Goal: Information Seeking & Learning: Find specific fact

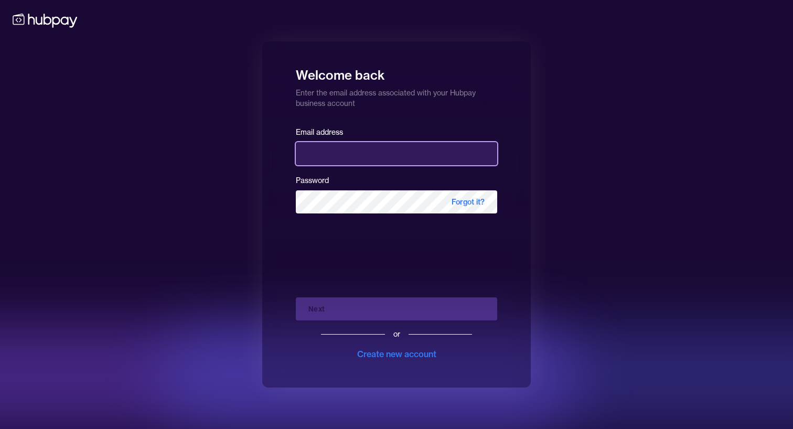
type input "**********"
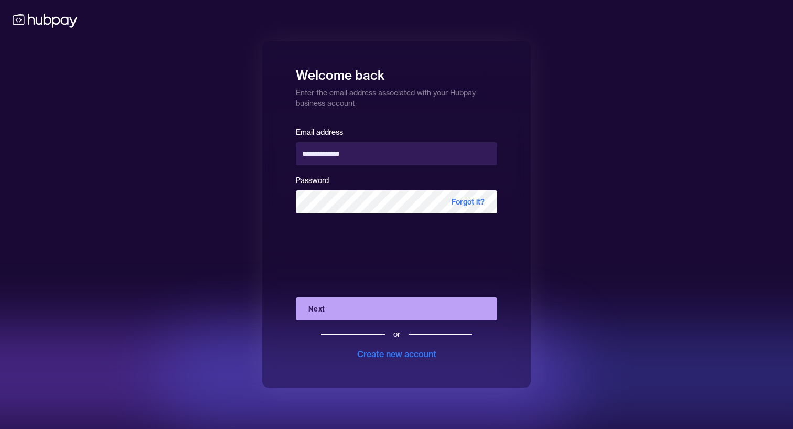
click at [366, 324] on div at bounding box center [210, 376] width 734 height 105
click at [349, 324] on div at bounding box center [524, 376] width 734 height 105
click at [329, 324] on div at bounding box center [524, 376] width 734 height 105
click at [382, 324] on div at bounding box center [524, 376] width 734 height 105
click at [436, 309] on button "Next" at bounding box center [396, 308] width 201 height 23
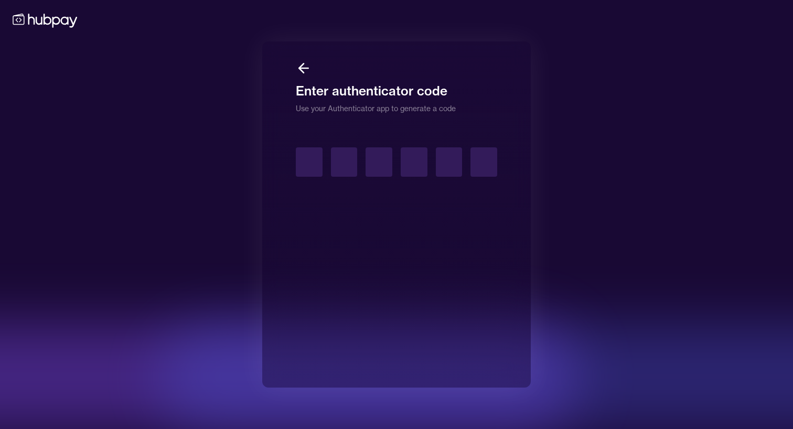
type input "*"
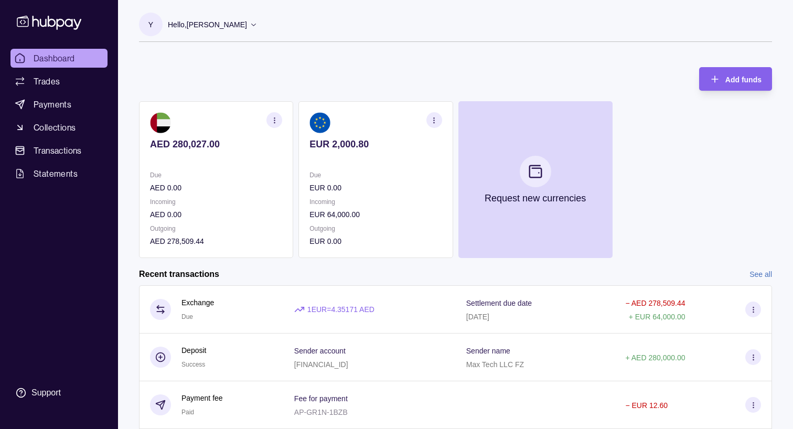
click at [301, 75] on div "Add funds AED 280,027.00 Due AED 0.00 Incoming AED 0.00 Outgoing AED 278,509.44…" at bounding box center [455, 157] width 633 height 201
click at [40, 100] on span "Payments" at bounding box center [53, 104] width 38 height 13
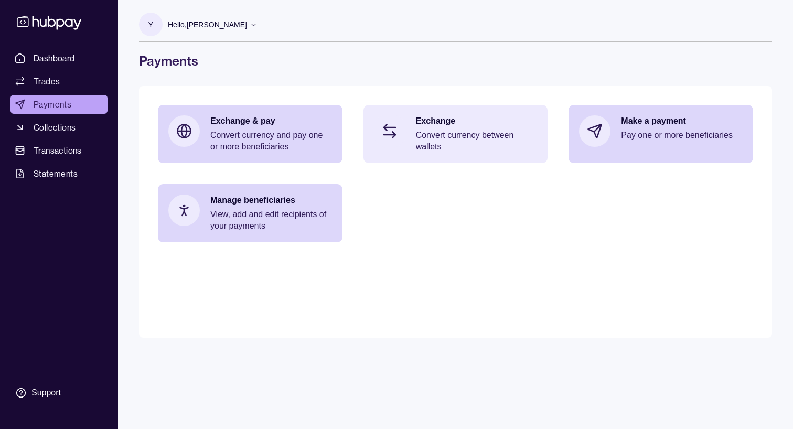
click at [418, 134] on p "Convert currency between wallets" at bounding box center [477, 141] width 122 height 23
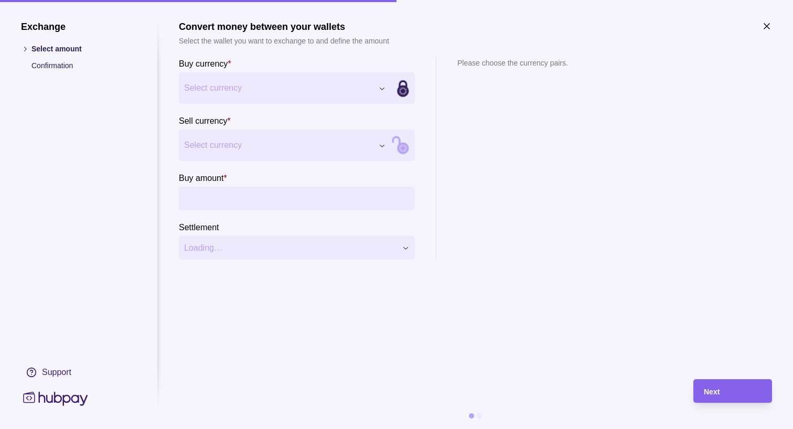
click at [28, 48] on icon at bounding box center [25, 49] width 8 height 8
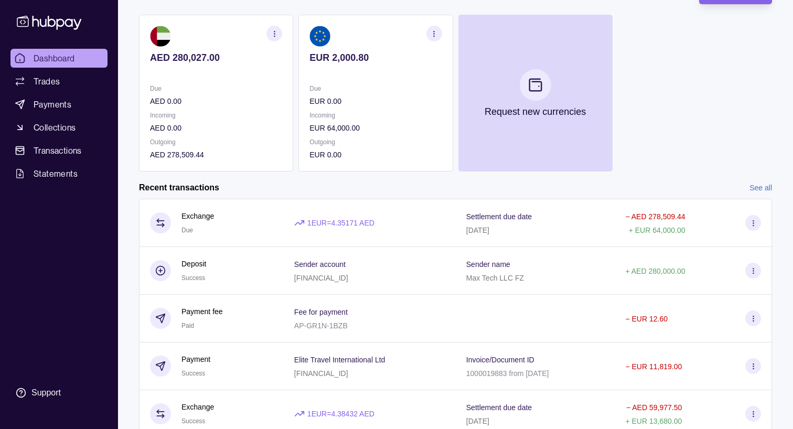
scroll to position [92, 0]
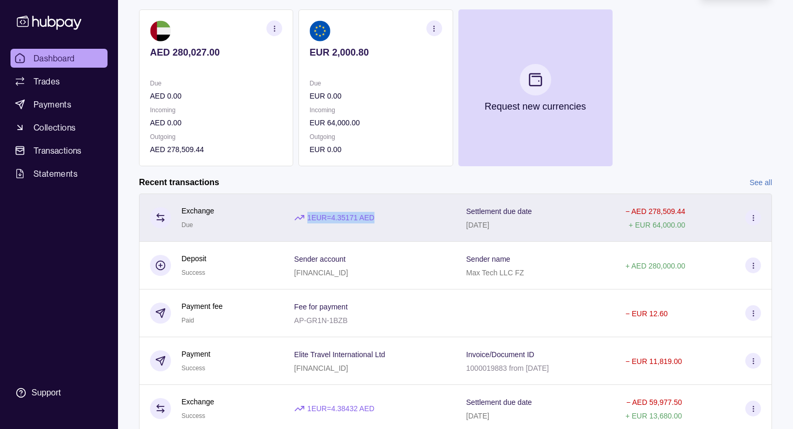
drag, startPoint x: 302, startPoint y: 217, endPoint x: 372, endPoint y: 218, distance: 70.3
click at [372, 218] on p "1 EUR = 4.35171 AED" at bounding box center [340, 218] width 67 height 12
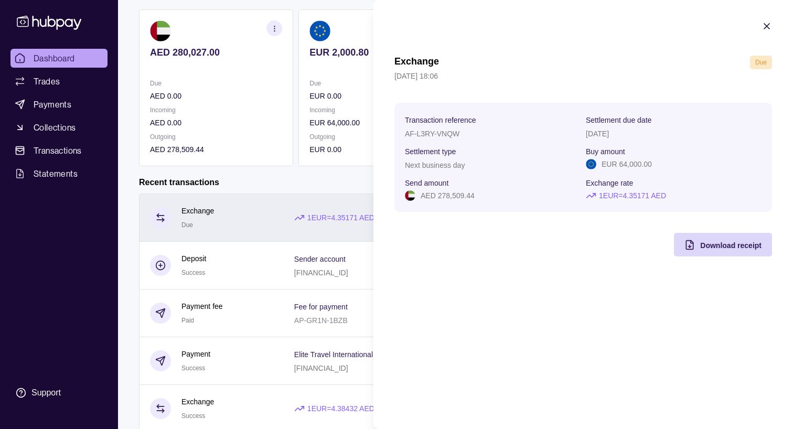
click at [324, 238] on html "Dashboard Trades Payments Collections Transactions Statements Support Y Hello, …" at bounding box center [396, 187] width 793 height 558
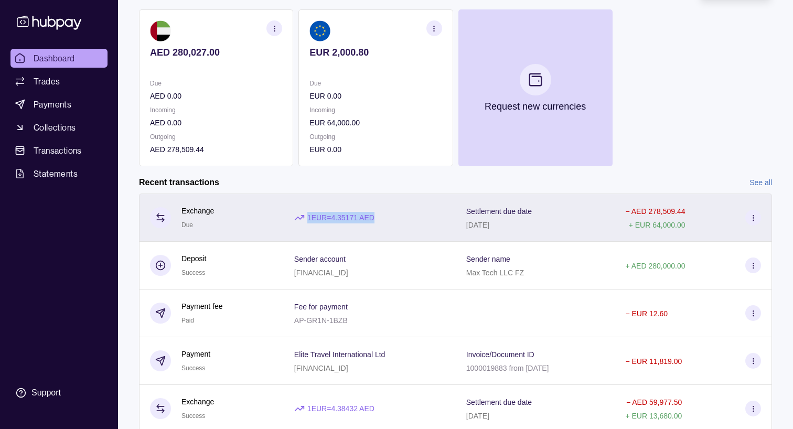
drag, startPoint x: 281, startPoint y: 216, endPoint x: 381, endPoint y: 217, distance: 100.7
click at [381, 217] on div "1 EUR = 4.35171 AED" at bounding box center [370, 218] width 172 height 48
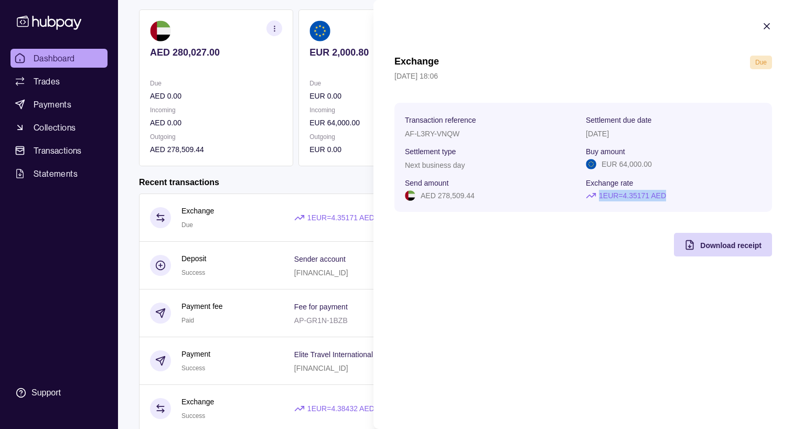
drag, startPoint x: 587, startPoint y: 196, endPoint x: 681, endPoint y: 203, distance: 94.2
click at [681, 203] on section "Transaction reference AF-L3RY-VNQW Settlement due date [DATE] Settlement type N…" at bounding box center [583, 157] width 378 height 109
copy p "1 EUR = 4.35171 AED"
click at [768, 25] on icon "button" at bounding box center [766, 26] width 5 height 5
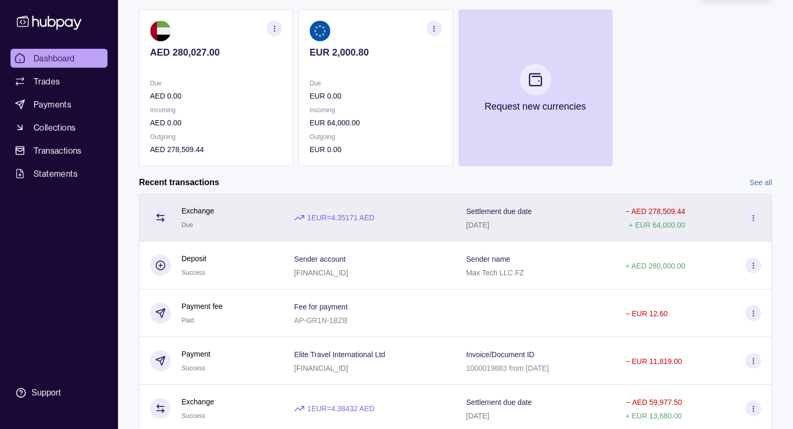
click at [151, 208] on section "Exchange Due" at bounding box center [182, 218] width 64 height 26
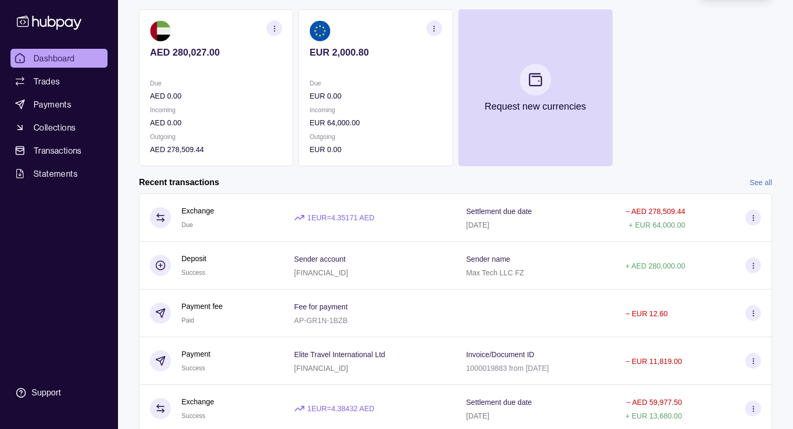
click at [142, 183] on html "Dashboard Trades Payments Collections Transactions Statements Support Y Hello, …" at bounding box center [396, 187] width 793 height 558
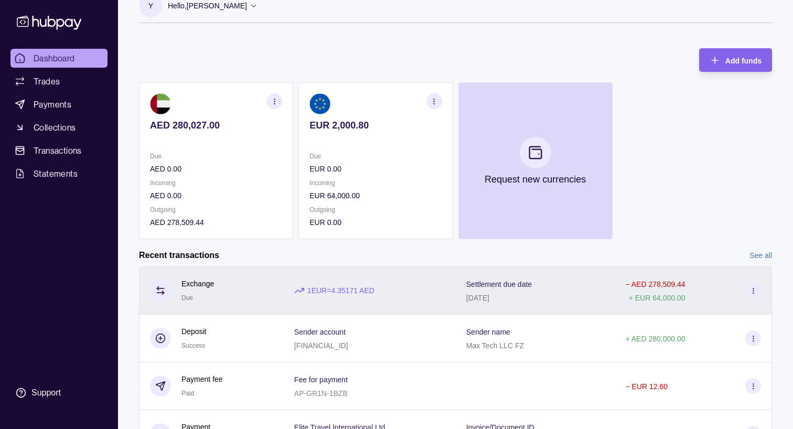
scroll to position [15, 0]
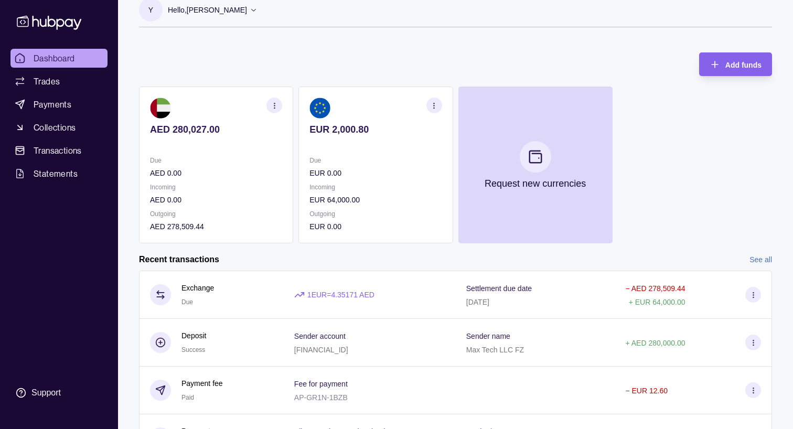
click at [61, 57] on span "Dashboard" at bounding box center [54, 58] width 41 height 13
